Goal: Check status: Check status

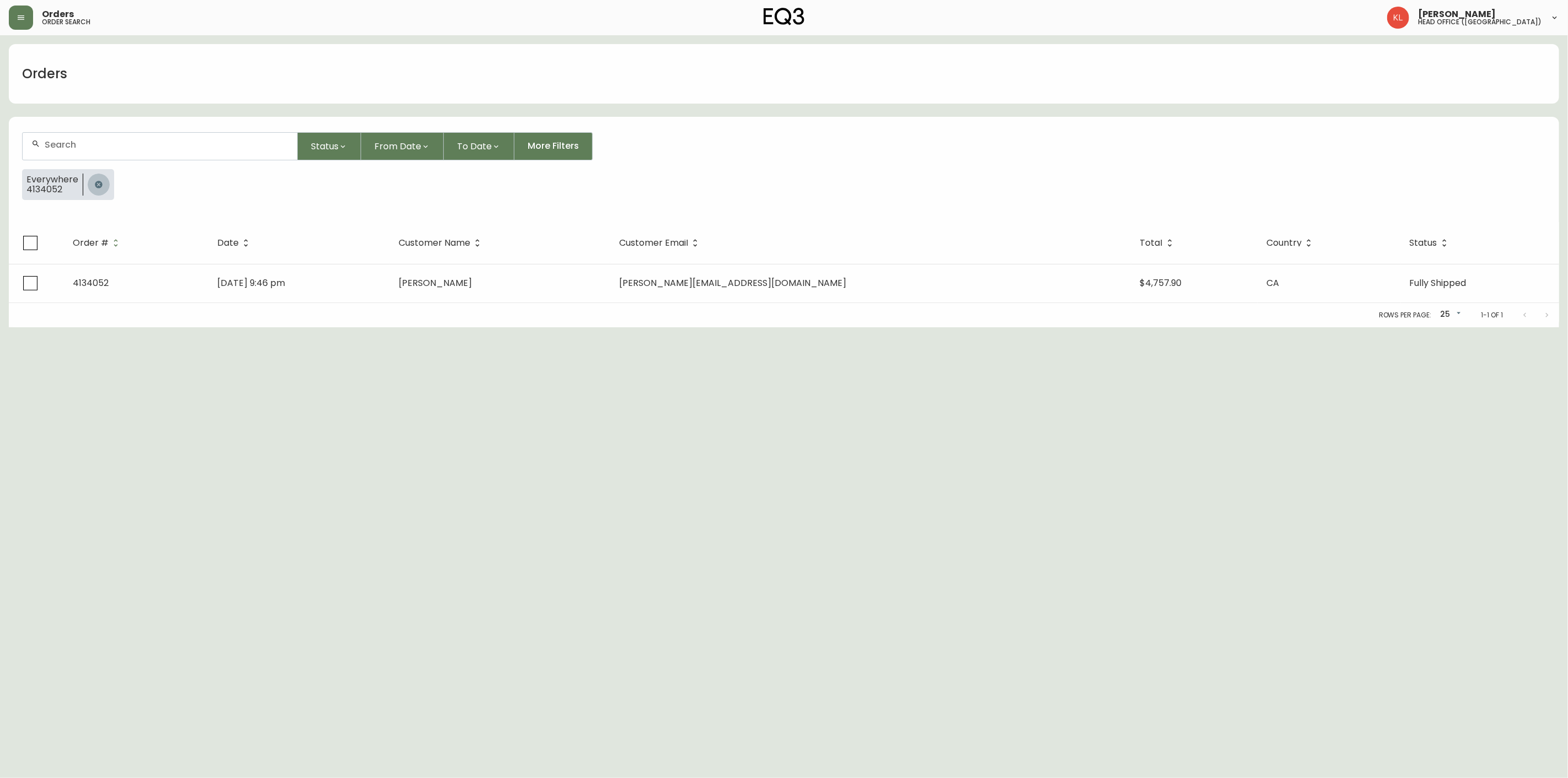
click at [97, 187] on icon "button" at bounding box center [98, 184] width 7 height 7
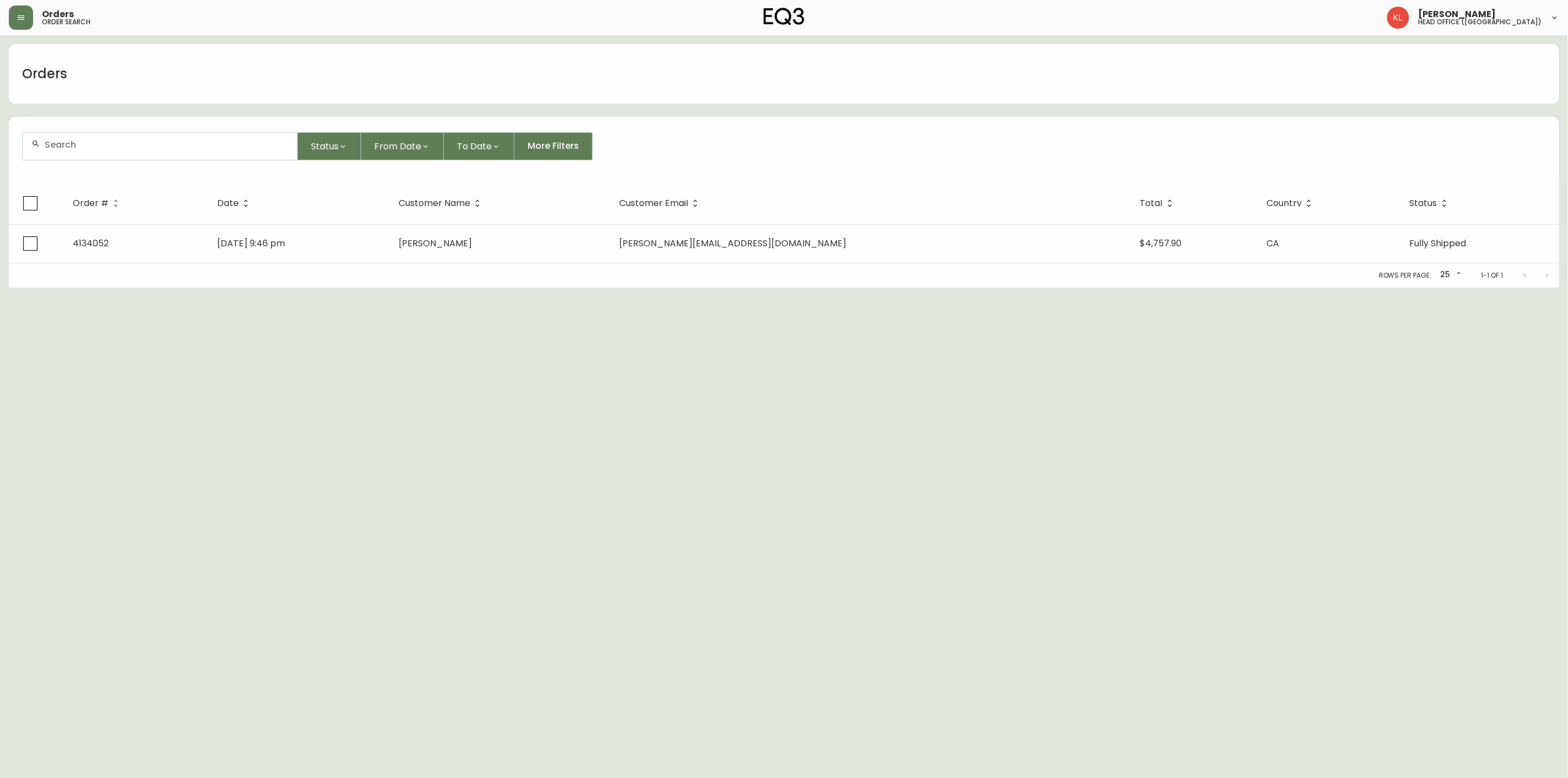
click at [127, 154] on div at bounding box center [159, 147] width 274 height 27
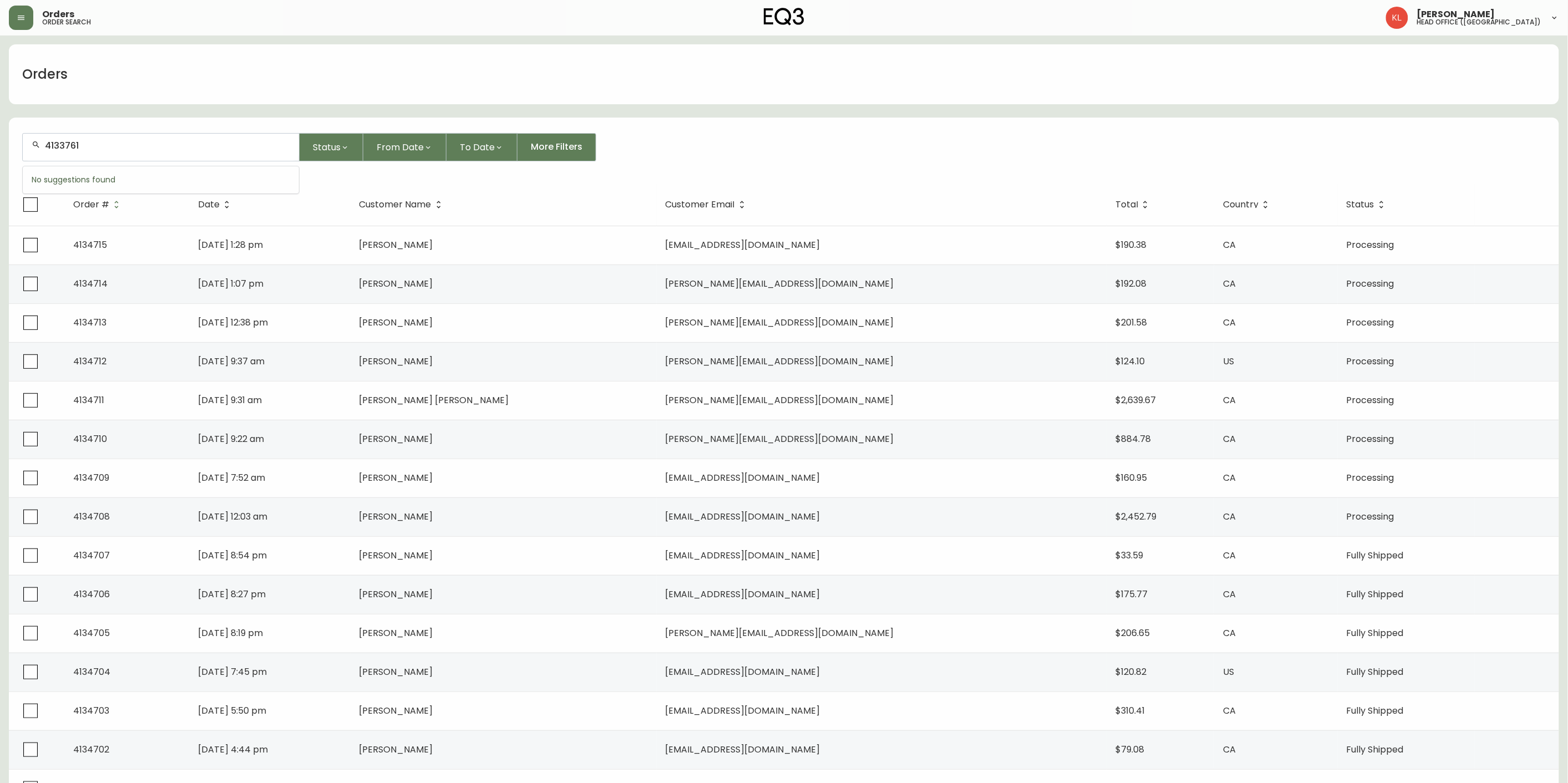
type input "4133761"
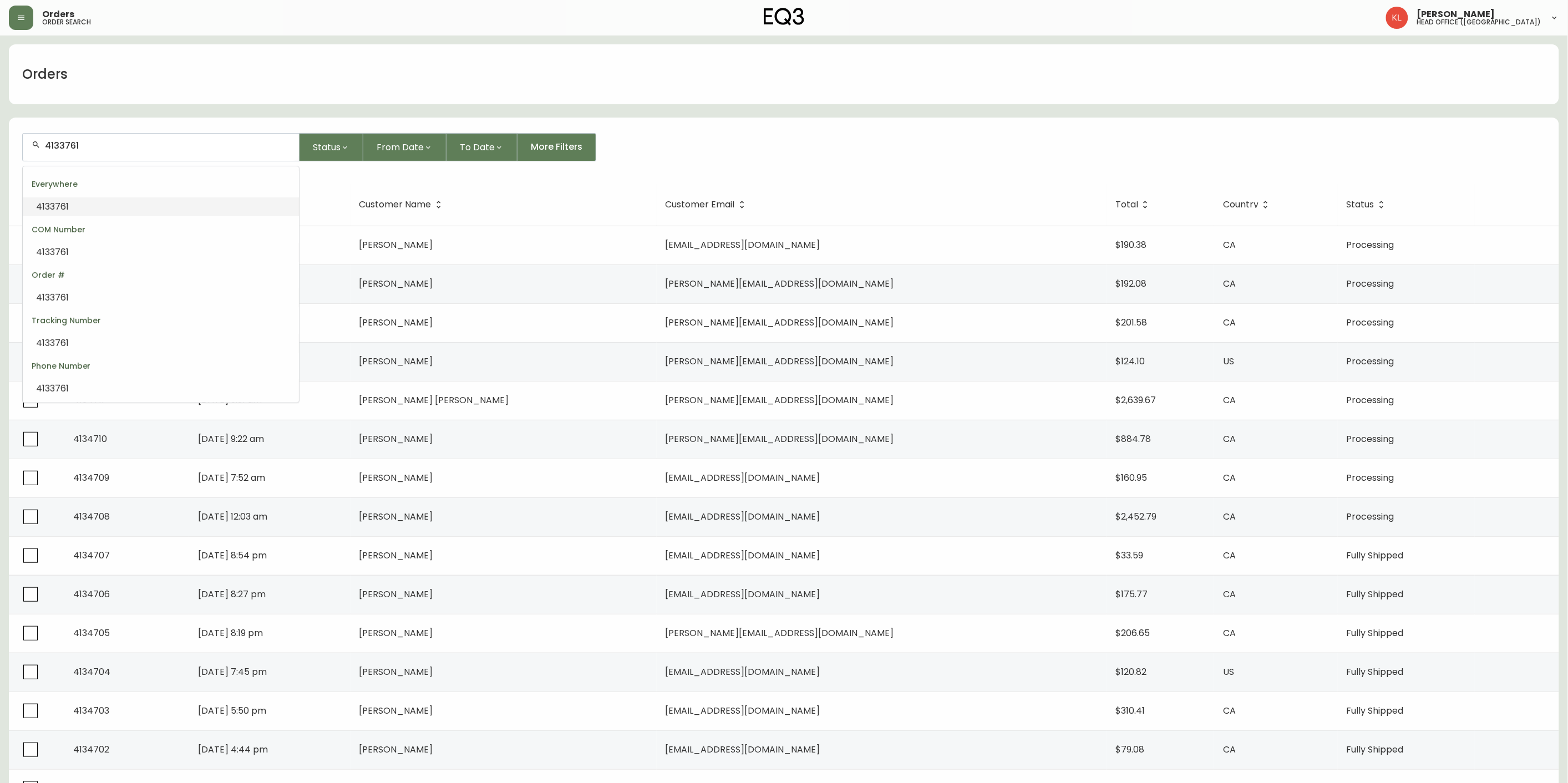
click at [94, 206] on li "4133761" at bounding box center [160, 207] width 276 height 19
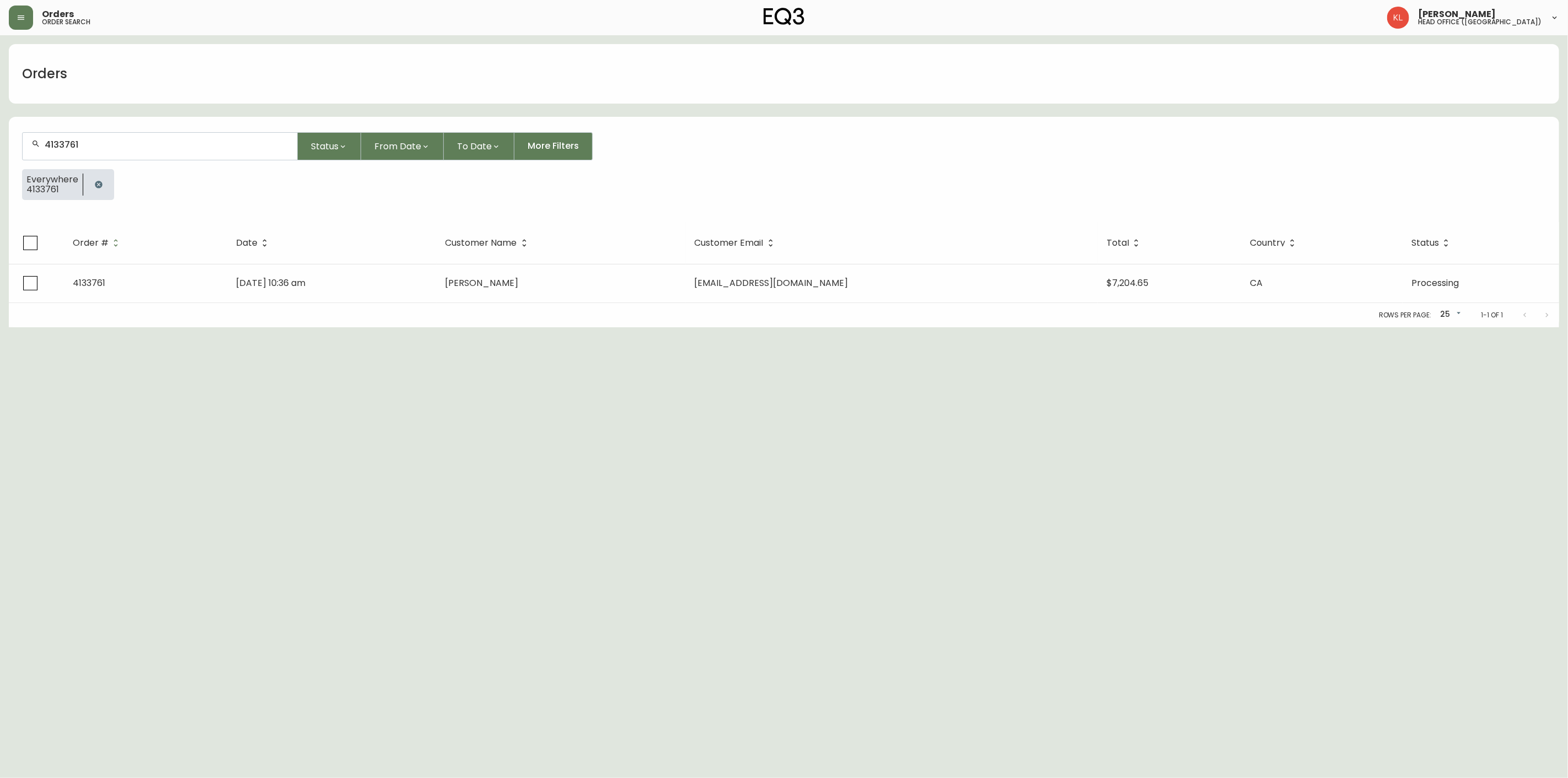
click at [487, 303] on div "Rows per page: 25 25 1-1 of 1" at bounding box center [784, 315] width 1551 height 24
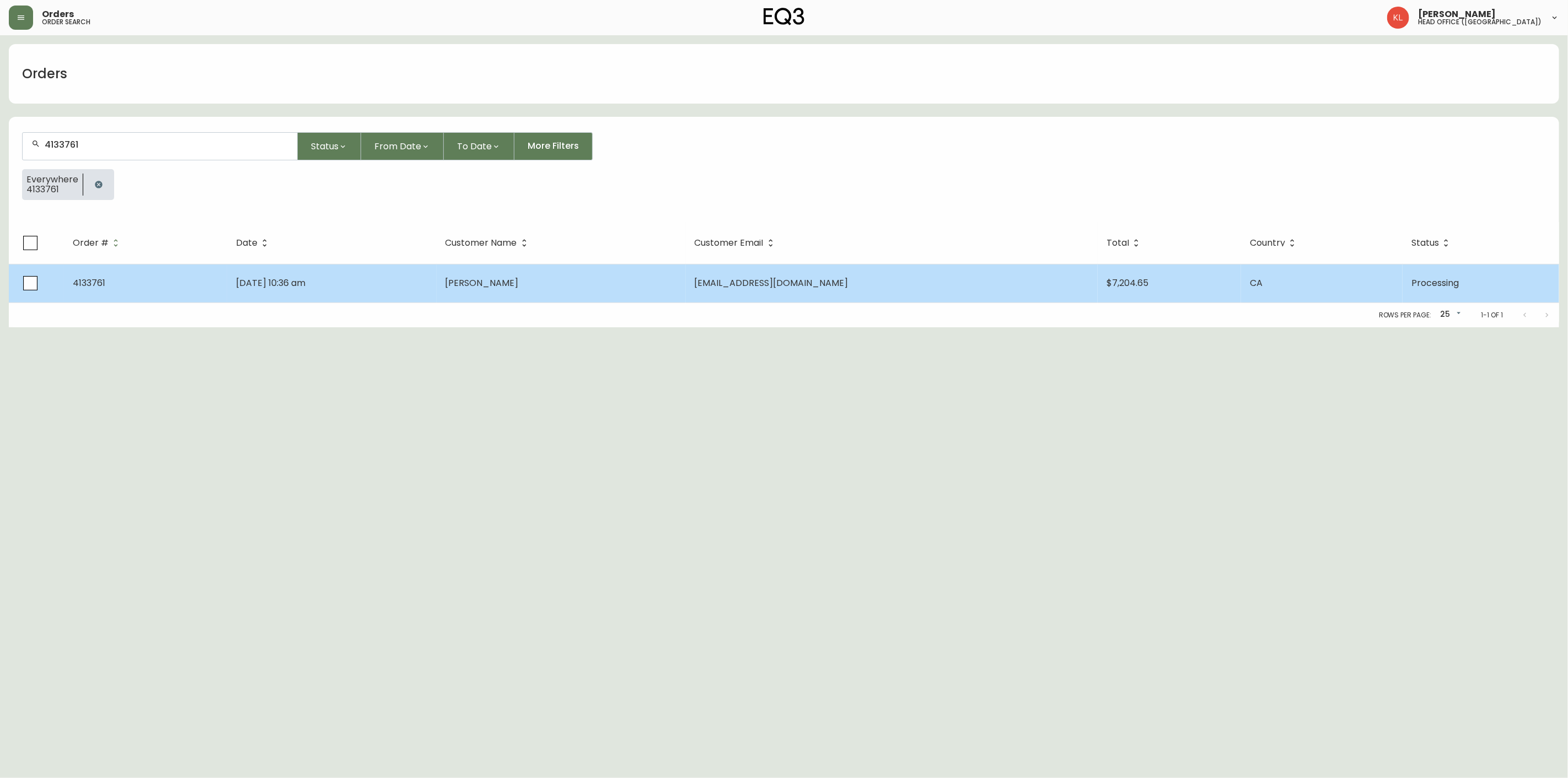
click at [437, 297] on td "[DATE] 10:36 am" at bounding box center [332, 283] width 209 height 39
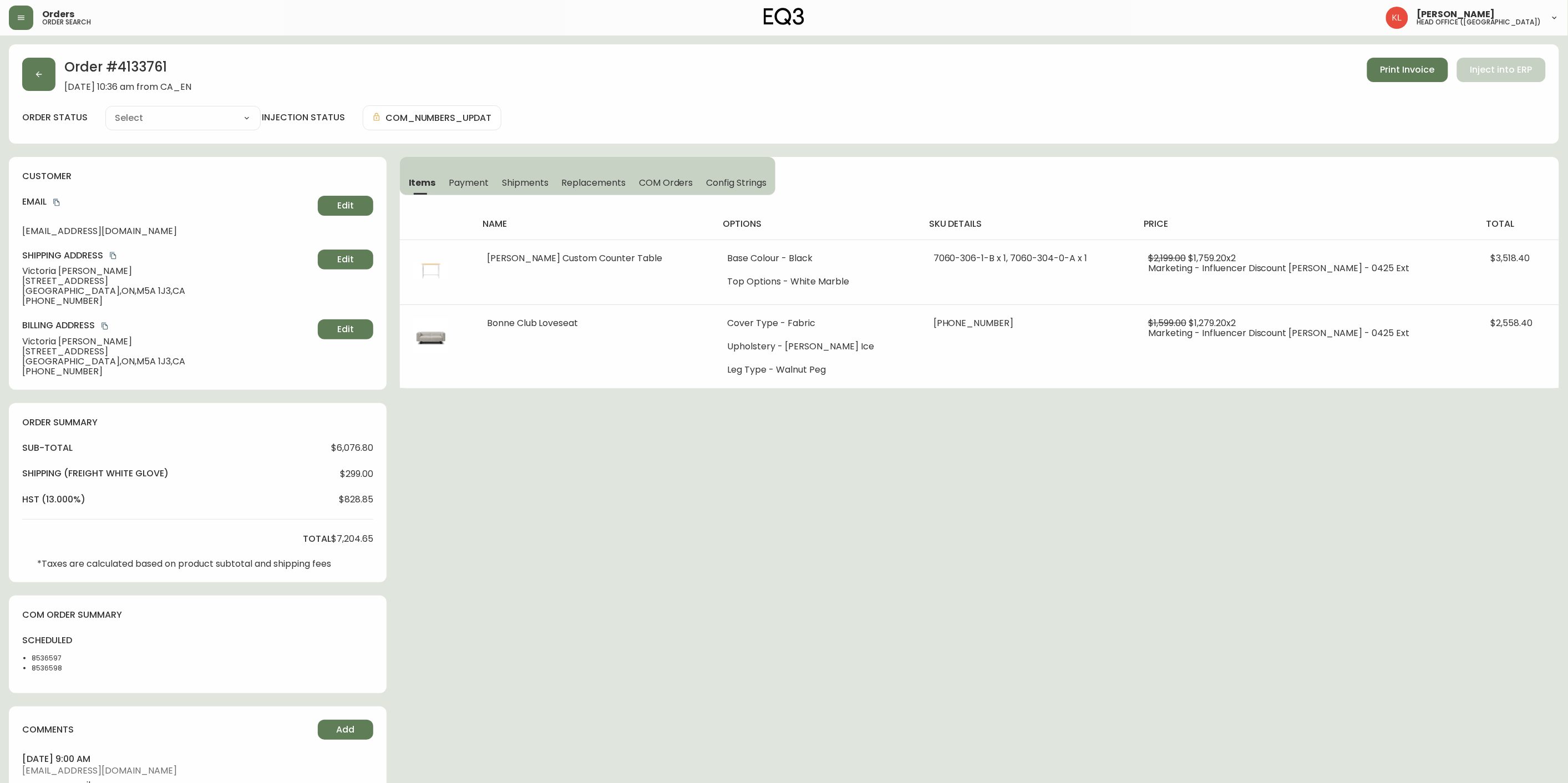
type input "Processing"
select select "PROCESSING"
